Goal: Task Accomplishment & Management: Use online tool/utility

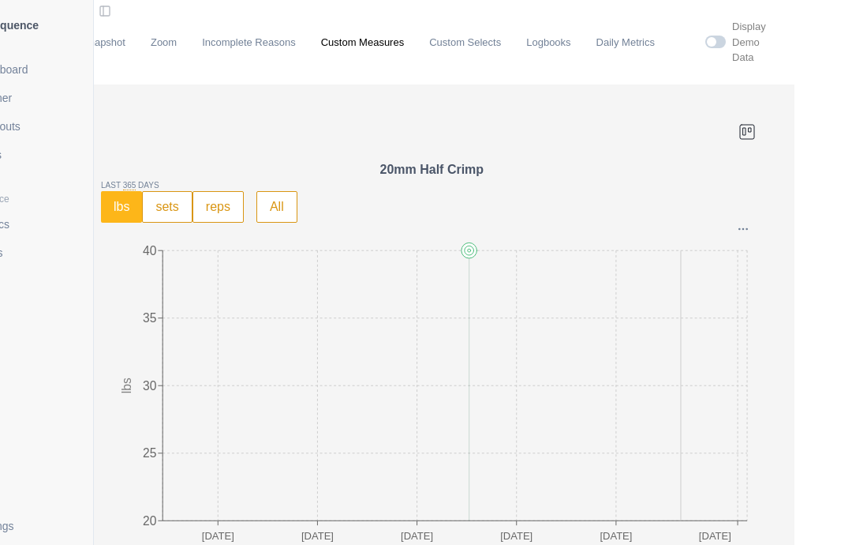
scroll to position [2205, 0]
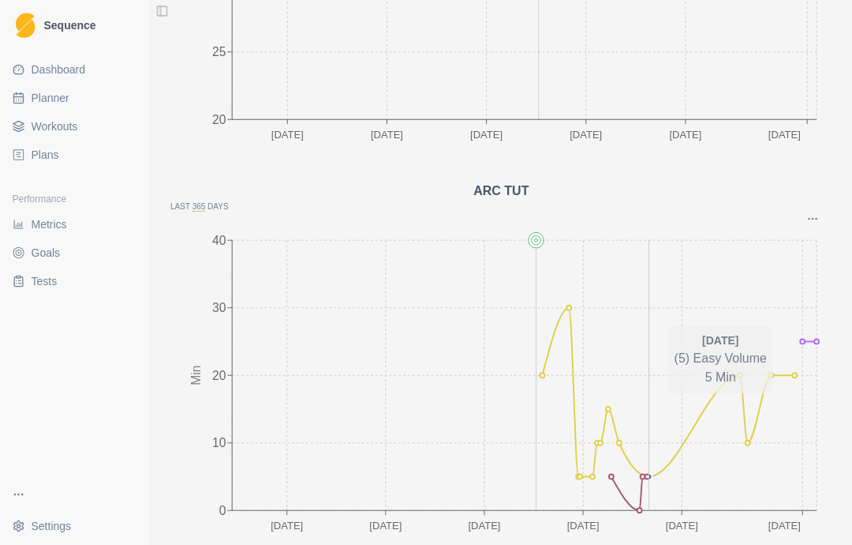
scroll to position [63, 39]
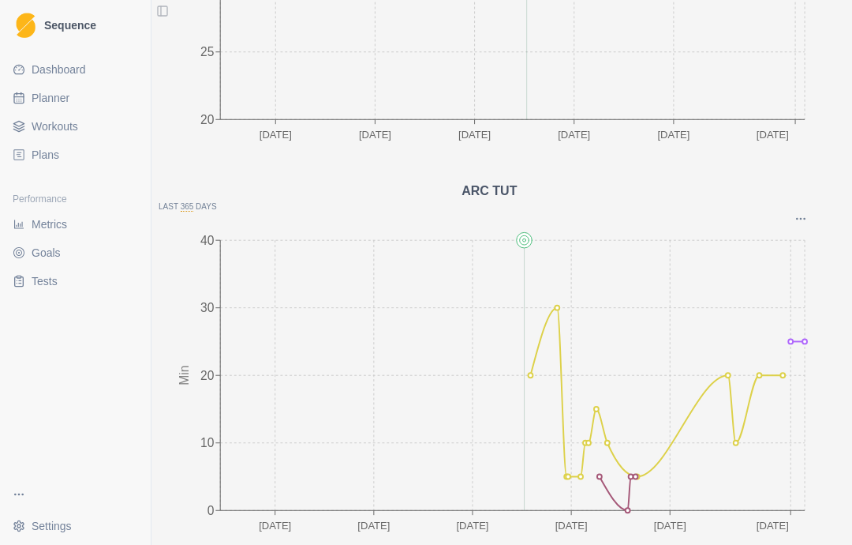
click at [808, 281] on icon "17 Sep 19 Nov 21 Jan 25 Mar 27 May 12 Aug 0 10 20 30 40 Min" at bounding box center [490, 383] width 662 height 316
click at [797, 212] on icon "Options" at bounding box center [801, 218] width 13 height 13
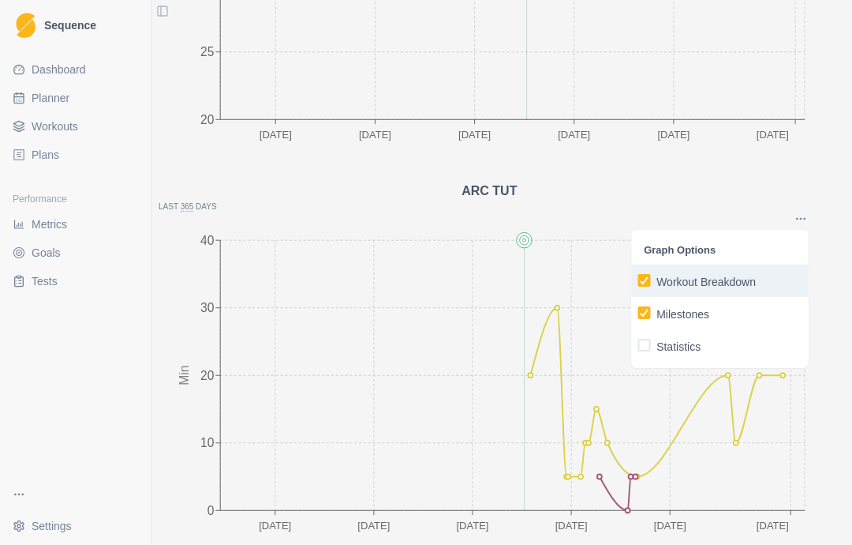
click at [736, 274] on p "Workout Breakdown" at bounding box center [706, 282] width 99 height 17
click at [638, 280] on input "Workout Breakdown" at bounding box center [637, 280] width 1 height 1
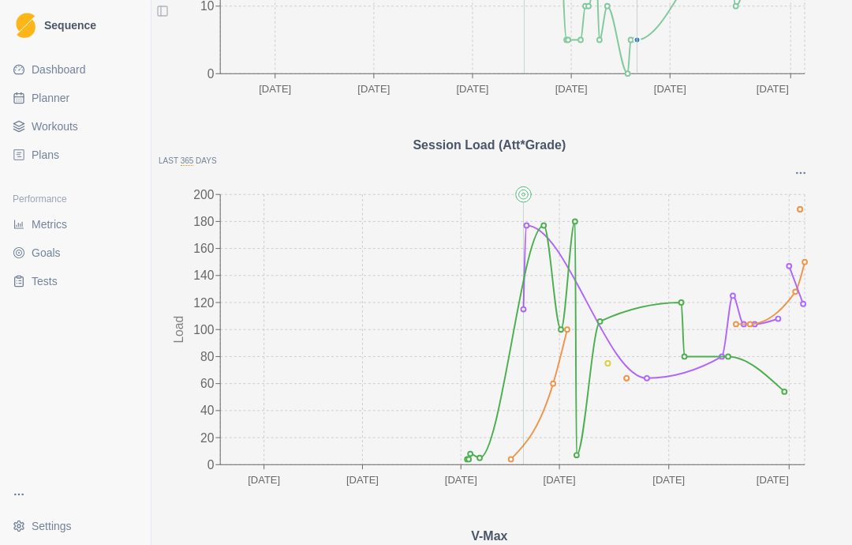
scroll to position [838, 0]
click at [798, 166] on icon "Options" at bounding box center [801, 172] width 13 height 13
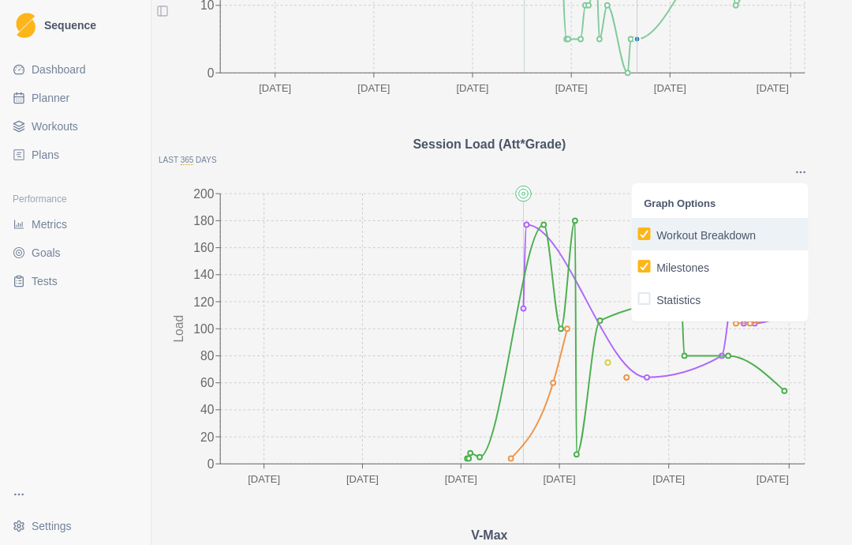
click at [756, 227] on p "Workout Breakdown" at bounding box center [706, 235] width 99 height 17
click at [638, 234] on input "Workout Breakdown" at bounding box center [637, 234] width 1 height 1
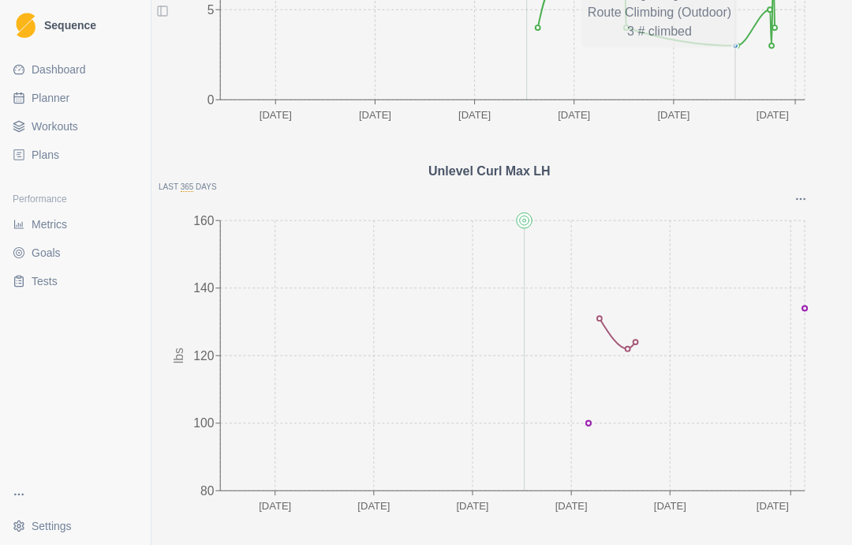
scroll to position [1985, 0]
click at [800, 191] on icon "Options" at bounding box center [801, 197] width 13 height 13
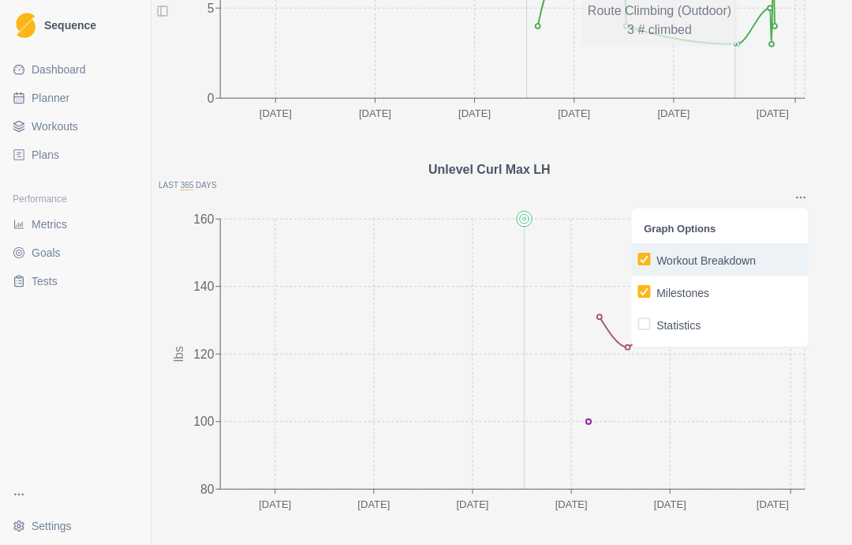
click at [743, 253] on p "Workout Breakdown" at bounding box center [706, 261] width 99 height 17
click at [638, 259] on input "Workout Breakdown" at bounding box center [637, 259] width 1 height 1
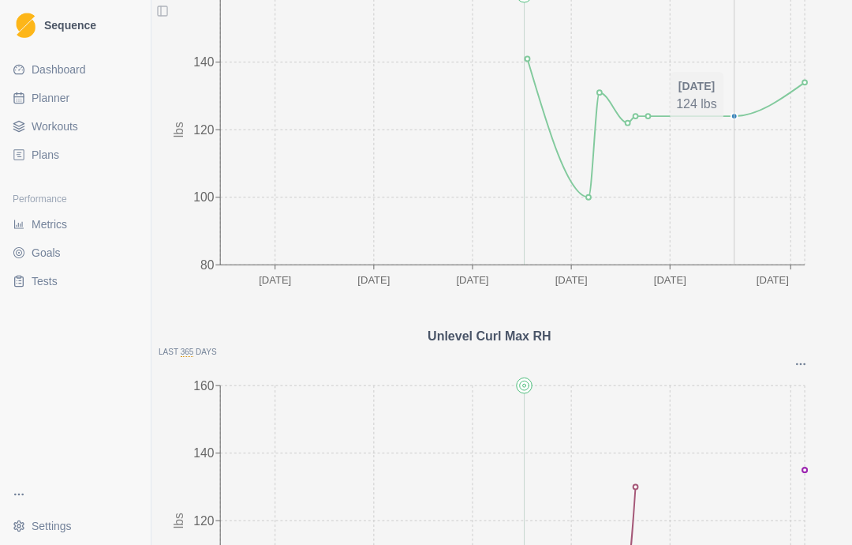
scroll to position [2245, 0]
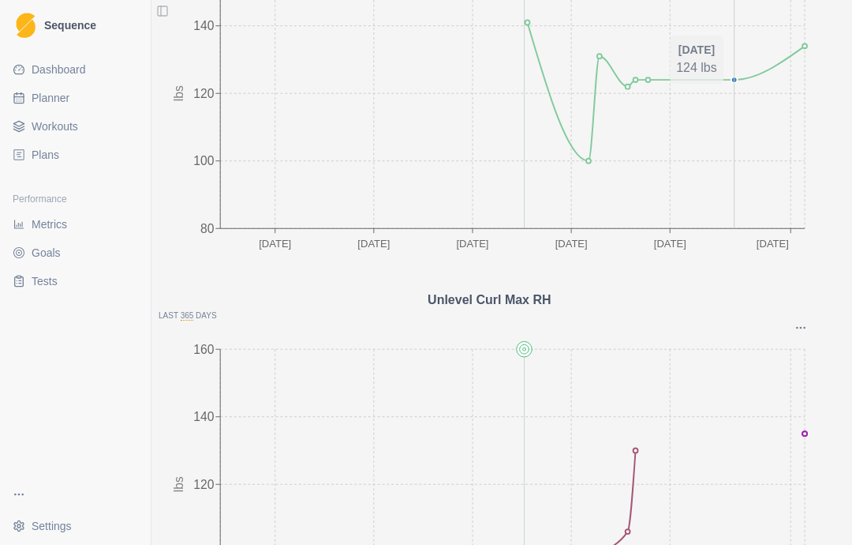
click at [808, 321] on button "Options" at bounding box center [801, 327] width 14 height 13
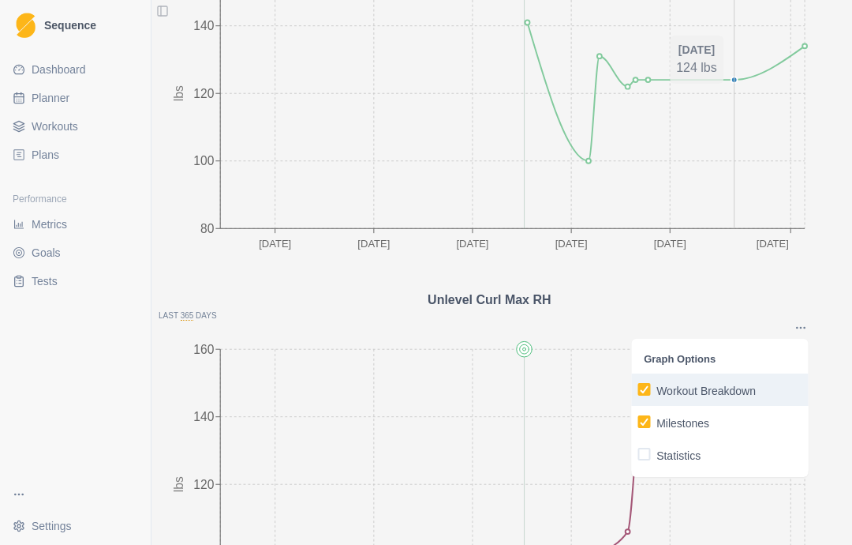
click at [756, 383] on p "Workout Breakdown" at bounding box center [706, 391] width 99 height 17
click at [638, 389] on input "Workout Breakdown" at bounding box center [637, 389] width 1 height 1
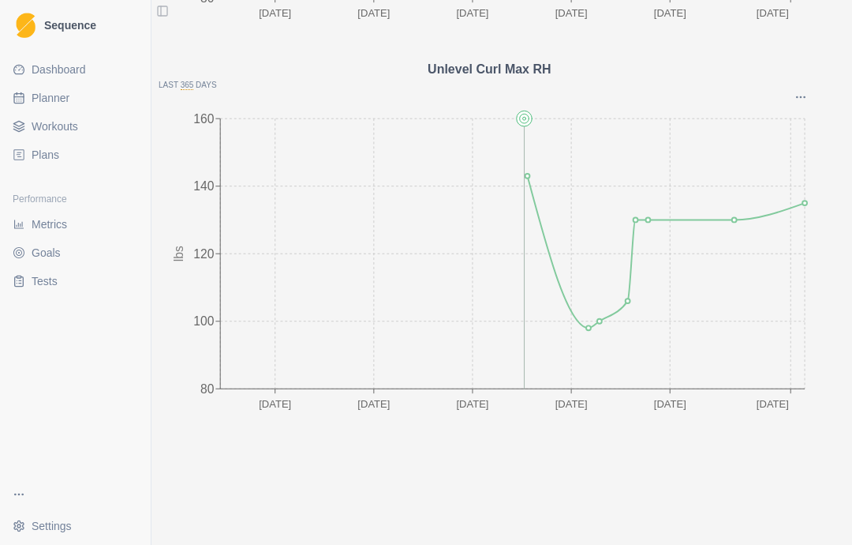
scroll to position [2475, 0]
